Goal: Information Seeking & Learning: Learn about a topic

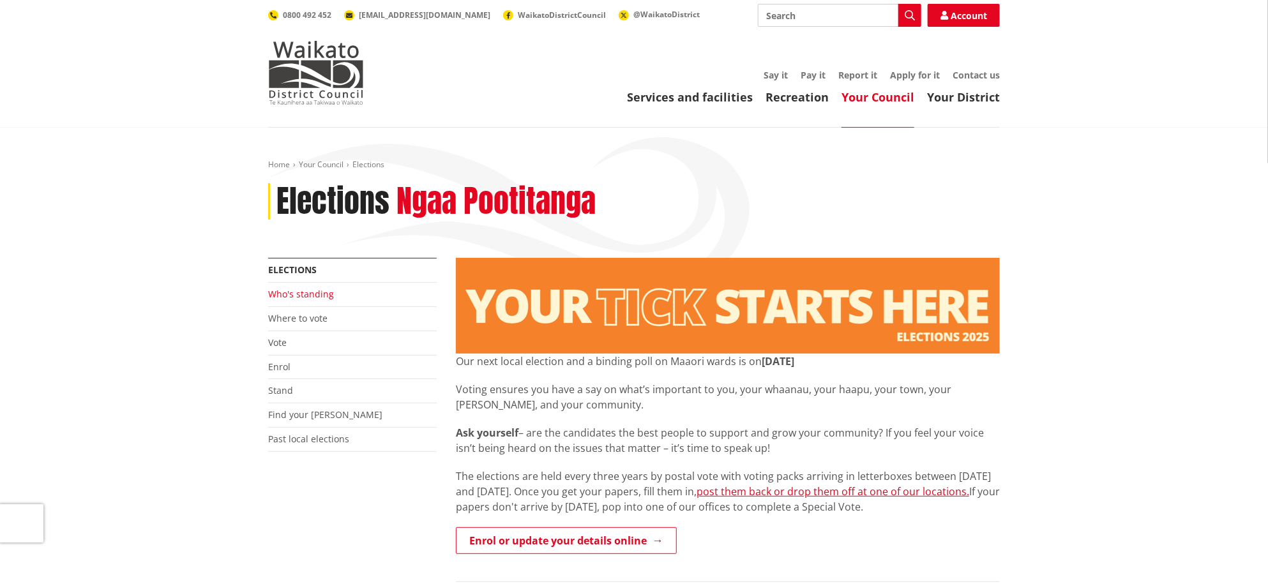
click at [293, 292] on link "Who's standing" at bounding box center [301, 294] width 66 height 12
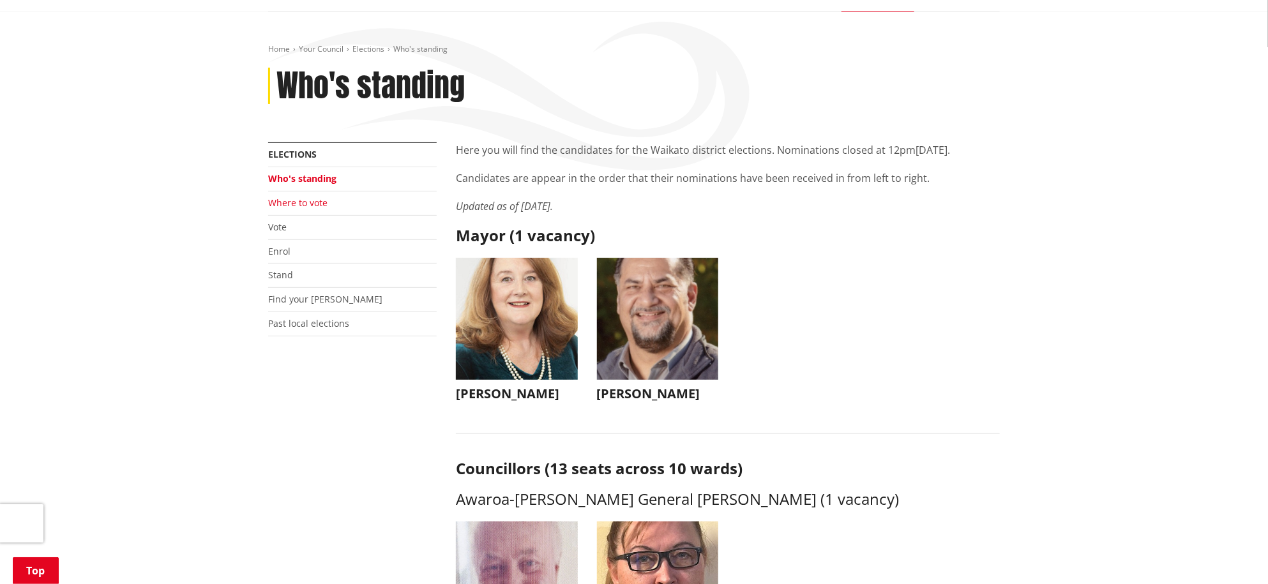
scroll to position [79, 0]
